Goal: Obtain resource: Obtain resource

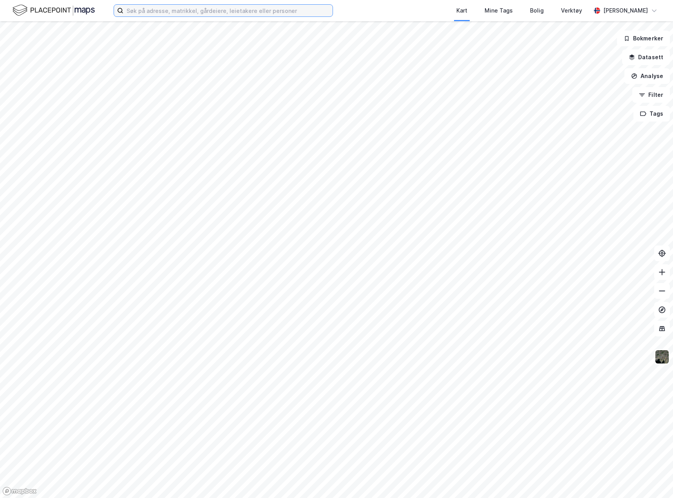
click at [224, 10] on input at bounding box center [227, 11] width 209 height 12
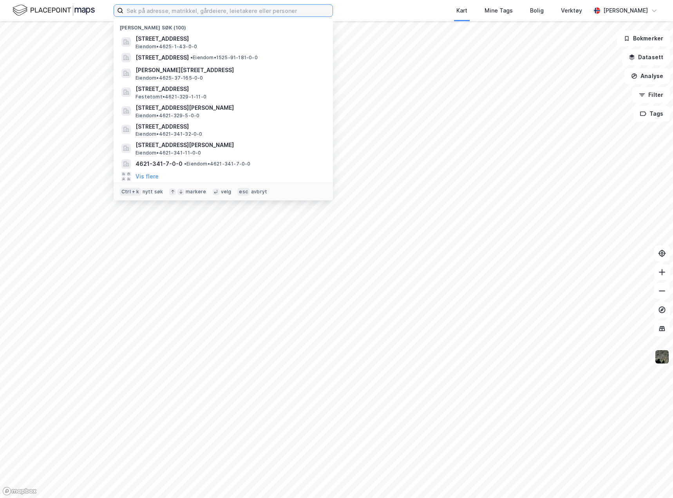
paste input "91/181 Stranda"
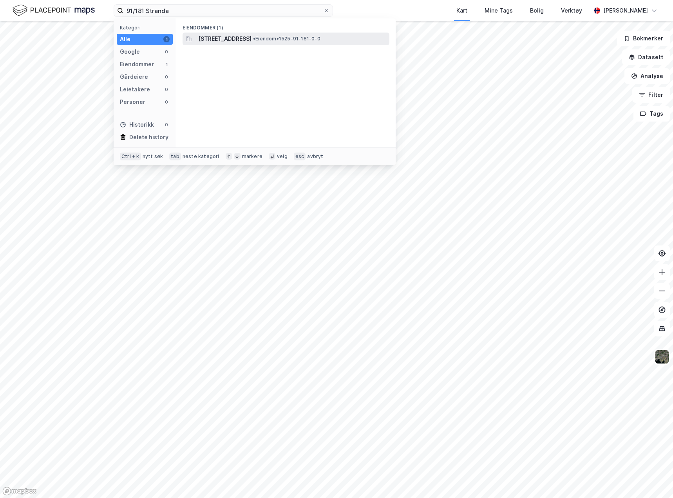
click at [232, 41] on span "Bygda 1, 6218, HELLESYLT, STRANDA" at bounding box center [224, 38] width 53 height 9
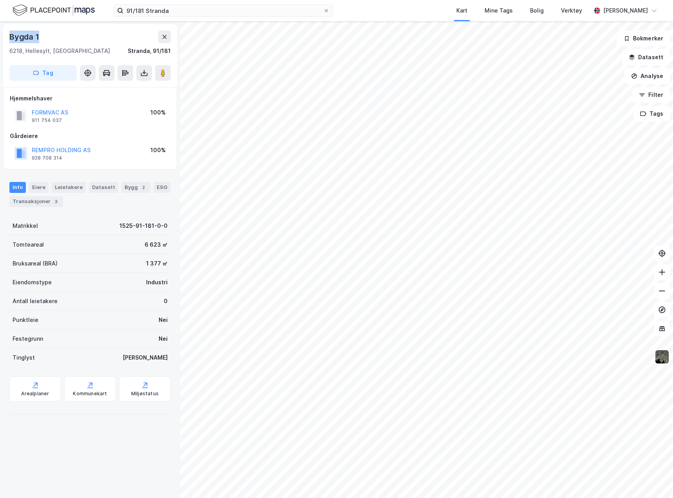
drag, startPoint x: 33, startPoint y: 36, endPoint x: 11, endPoint y: 33, distance: 22.2
click at [11, 33] on div "Bygda 1" at bounding box center [89, 37] width 161 height 13
copy div "Bygda 1"
click at [166, 10] on input "91/181 Stranda" at bounding box center [223, 11] width 200 height 12
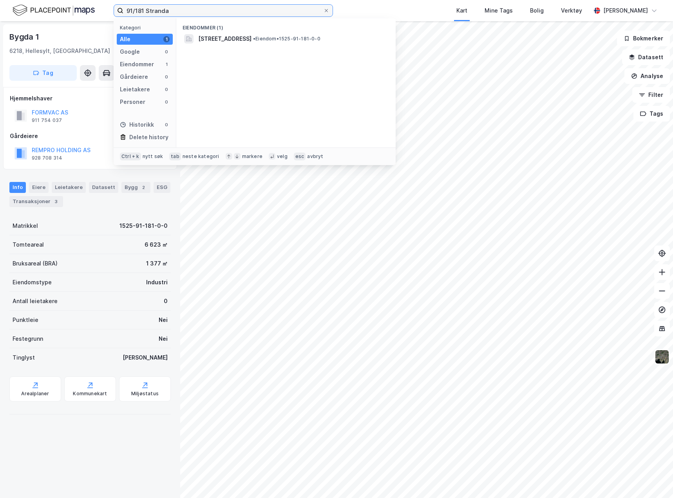
click at [166, 10] on input "91/181 Stranda" at bounding box center [223, 11] width 200 height 12
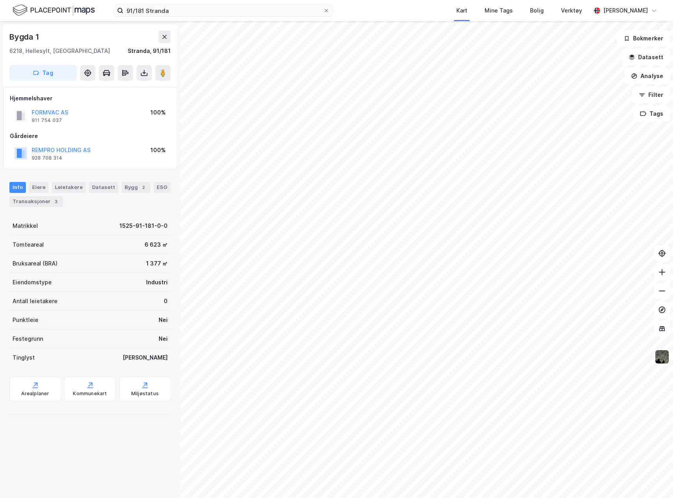
click at [128, 455] on div "Bygda 1 6218, Hellesylt, Møre Og Romsdal Stranda, 91/181 Tag Hjemmelshaver FORM…" at bounding box center [90, 259] width 180 height 477
click at [143, 76] on icon at bounding box center [144, 73] width 8 height 8
click at [110, 97] on div "Last ned matrikkelrapport" at bounding box center [110, 101] width 83 height 13
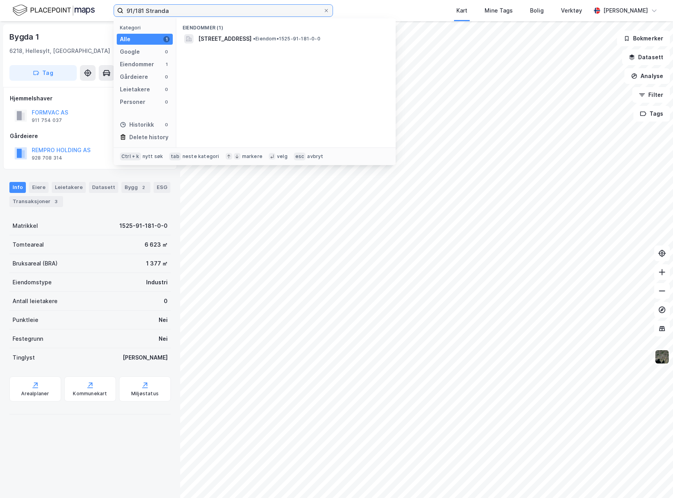
drag, startPoint x: 146, startPoint y: 9, endPoint x: 100, endPoint y: 13, distance: 46.0
click at [100, 13] on div "91/181 Stranda Kategori Alle 1 Google 0 Eiendommer 1 Gårdeiere 0 Leietakere 0 P…" at bounding box center [336, 10] width 673 height 21
type input "8/75 Stranda"
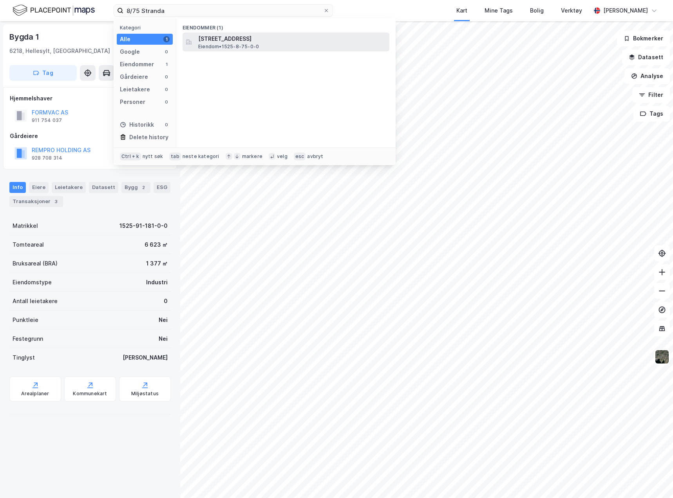
click at [315, 49] on div "Langemyrvegen 6, 6212, LIABYGDA, STRANDA Eiendom • 1525-8-75-0-0" at bounding box center [293, 42] width 190 height 16
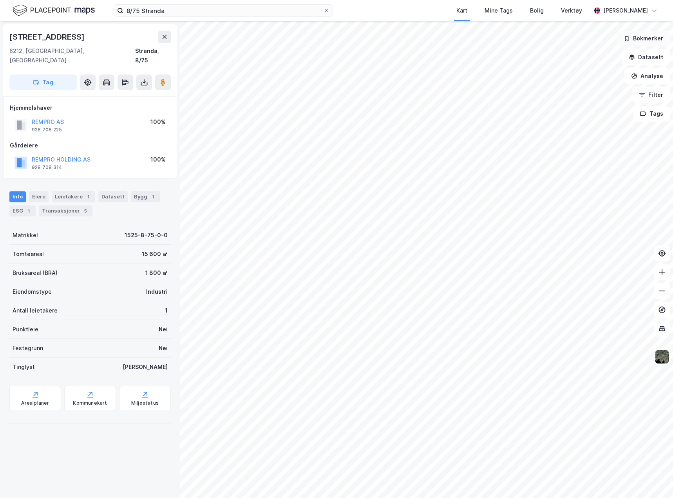
click at [650, 36] on button "Bokmerker" at bounding box center [643, 39] width 53 height 16
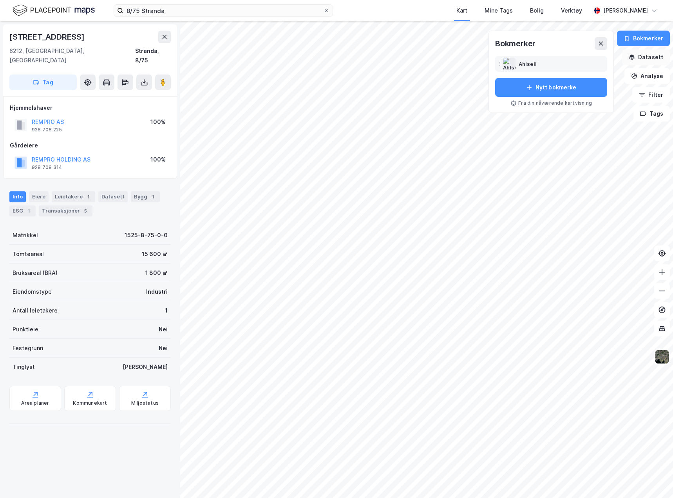
click at [657, 58] on button "Datasett" at bounding box center [646, 57] width 48 height 16
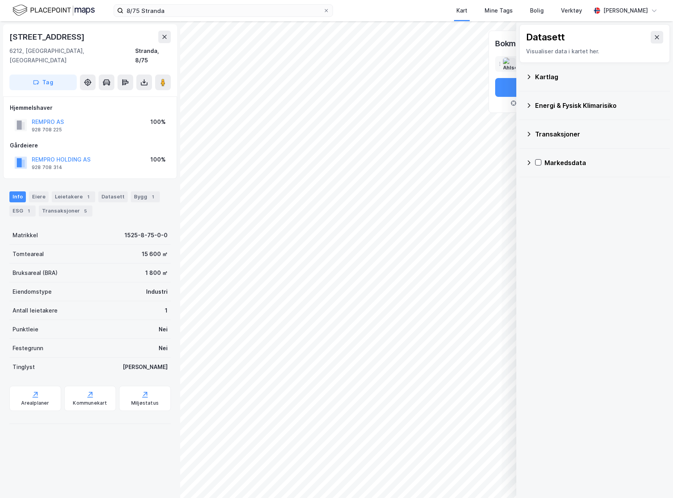
click at [562, 73] on div "Kartlag" at bounding box center [599, 76] width 129 height 9
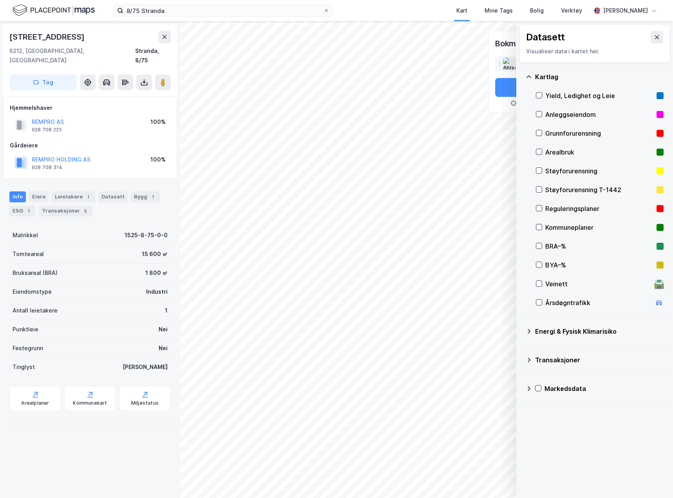
click at [567, 136] on div "Grunnforurensning" at bounding box center [600, 133] width 108 height 9
click at [567, 133] on div "Grunnforurensning" at bounding box center [600, 133] width 108 height 9
click at [551, 286] on div "Veinett" at bounding box center [599, 283] width 106 height 9
click at [487, 480] on button "Vis" at bounding box center [476, 477] width 65 height 13
click at [498, 459] on icon at bounding box center [501, 460] width 6 height 6
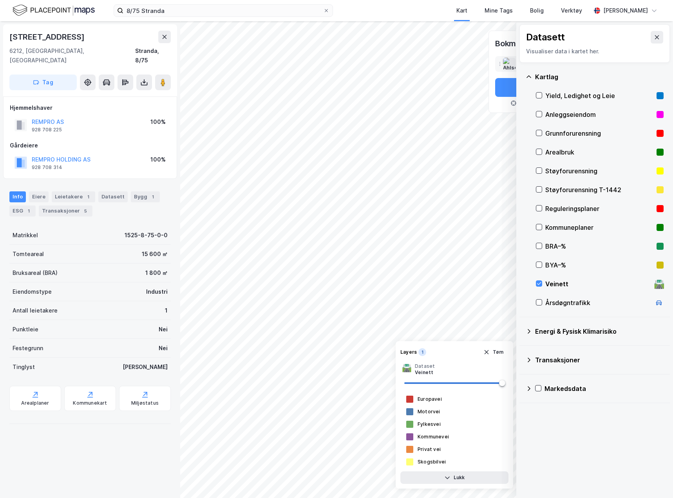
click at [552, 283] on div "Veinett" at bounding box center [599, 283] width 106 height 9
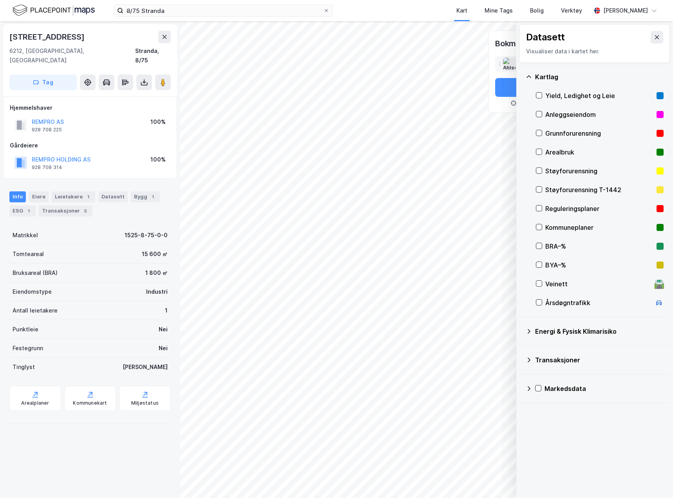
click at [568, 170] on div "Støyforurensning" at bounding box center [600, 170] width 108 height 9
click at [108, 448] on div "Langemyrvegen 6 6212, Liabygda, Møre Og Romsdal Stranda, 8/75 Tag Hjemmelshaver…" at bounding box center [90, 259] width 180 height 477
click at [655, 38] on icon at bounding box center [657, 37] width 4 height 4
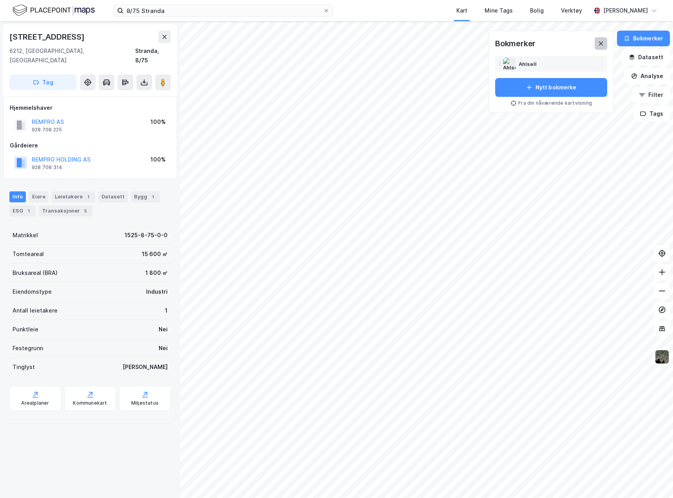
click at [602, 45] on icon at bounding box center [601, 43] width 6 height 6
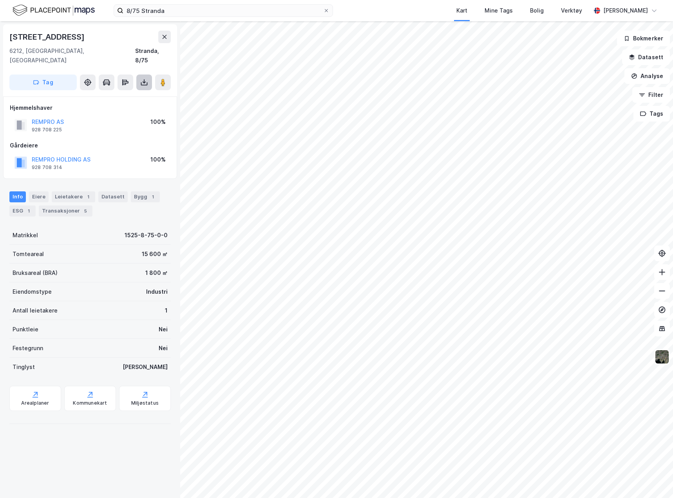
click at [140, 78] on icon at bounding box center [144, 82] width 8 height 8
click at [141, 92] on div "Last ned grunnbok" at bounding box center [110, 98] width 83 height 13
click at [133, 107] on div "Last ned matrikkelrapport" at bounding box center [115, 110] width 65 height 6
drag, startPoint x: 90, startPoint y: 34, endPoint x: -4, endPoint y: 34, distance: 94.1
click at [0, 34] on html "8/75 Stranda Kart Mine Tags Bolig Verktøy Caroline Scherman Langemyrvegen 6 621…" at bounding box center [336, 249] width 673 height 498
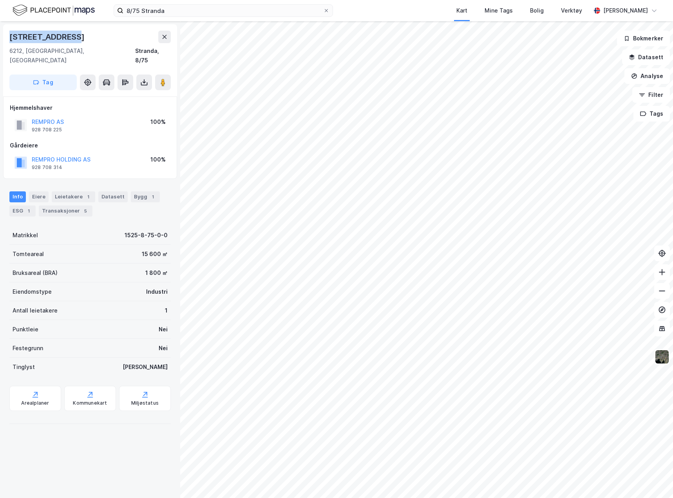
copy div "Langemyrvegen 6"
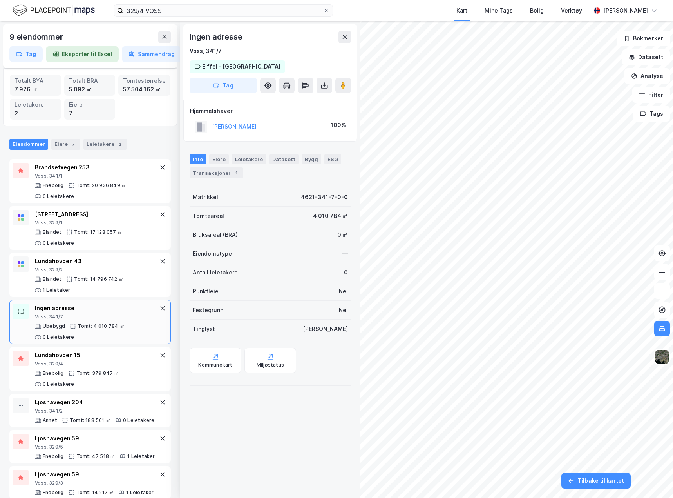
scroll to position [50, 0]
